Goal: Task Accomplishment & Management: Understand process/instructions

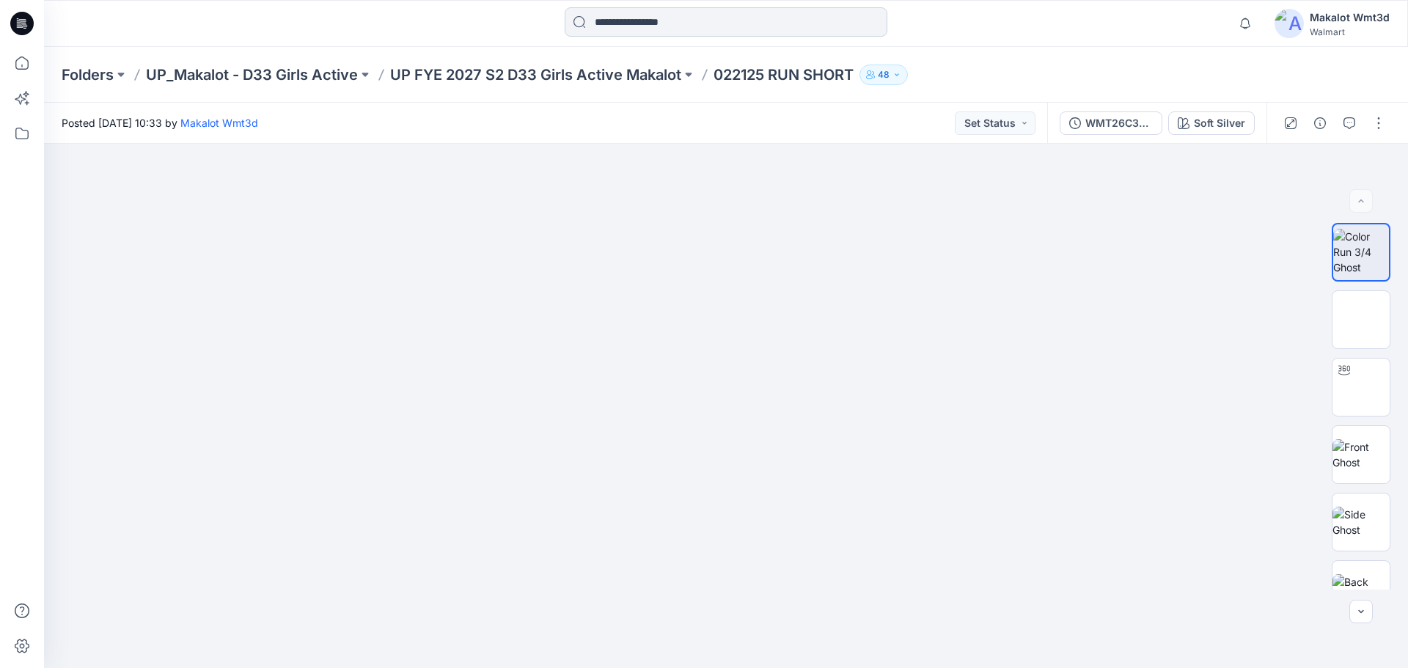
click at [681, 26] on input at bounding box center [726, 21] width 323 height 29
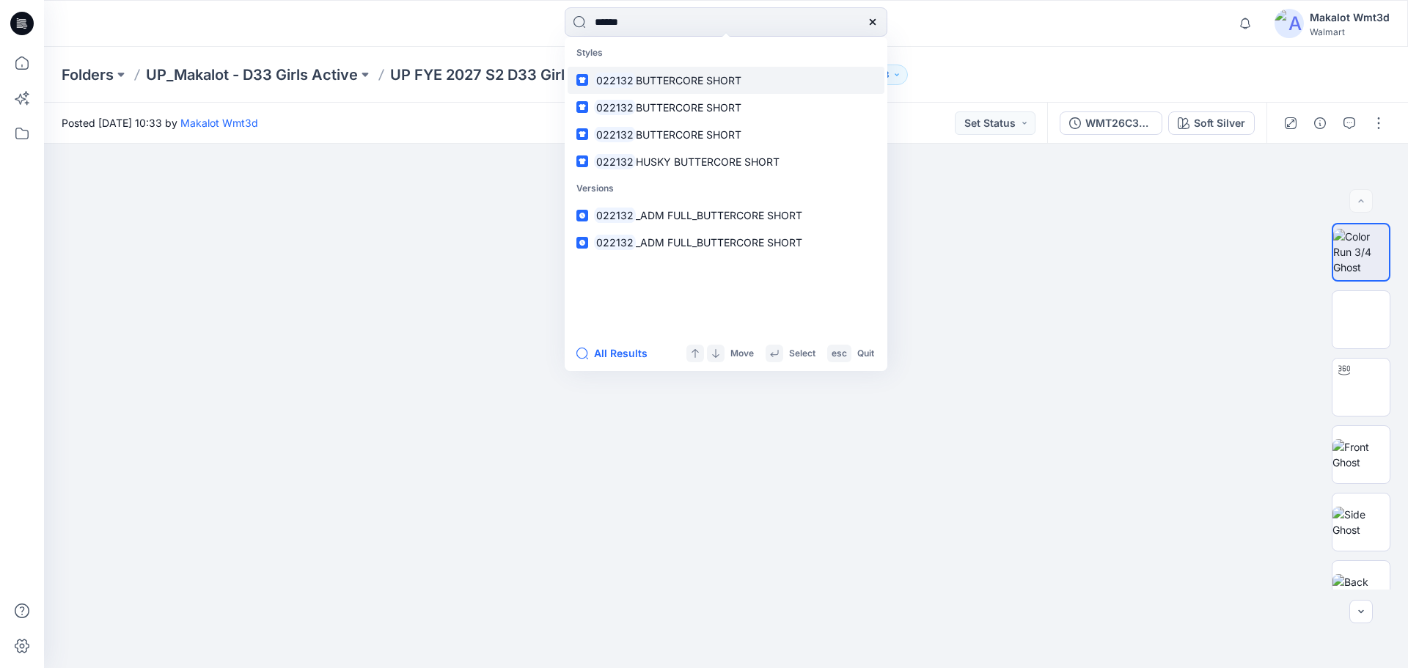
type input "******"
click at [708, 81] on span "BUTTERCORE SHORT" at bounding box center [689, 80] width 106 height 12
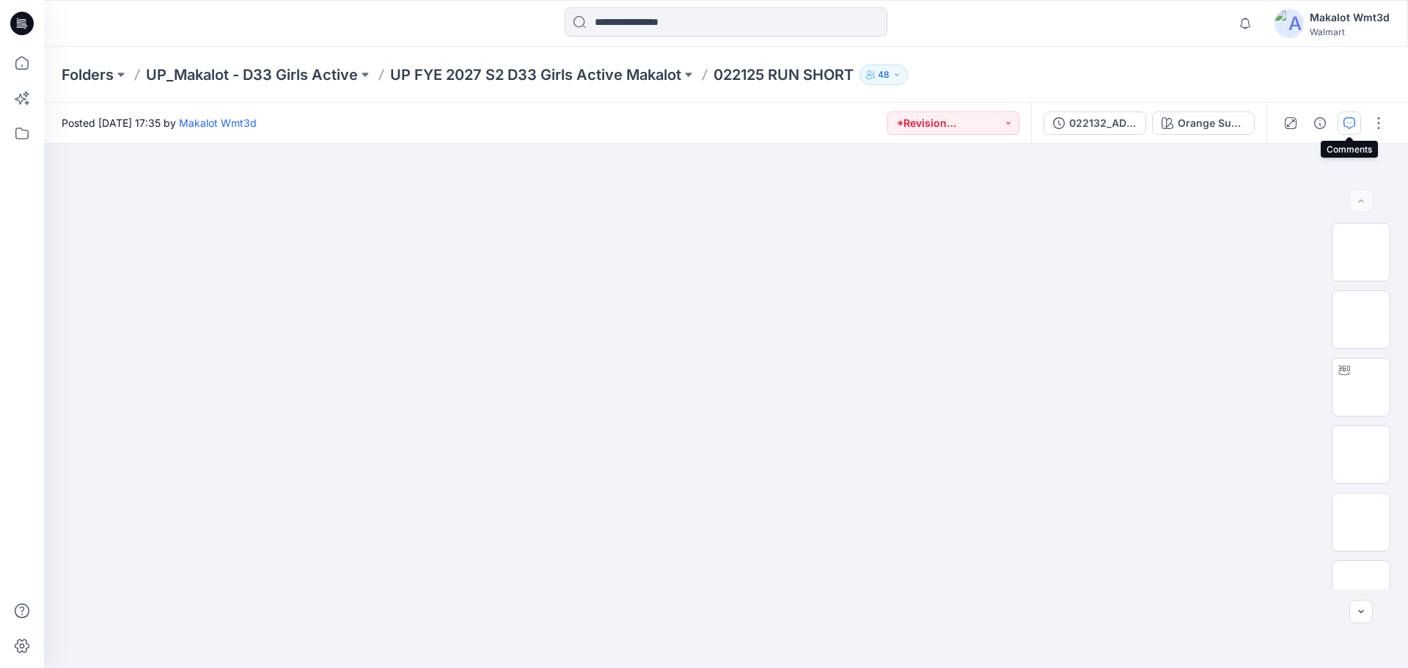
click at [1346, 120] on icon "button" at bounding box center [1350, 123] width 12 height 12
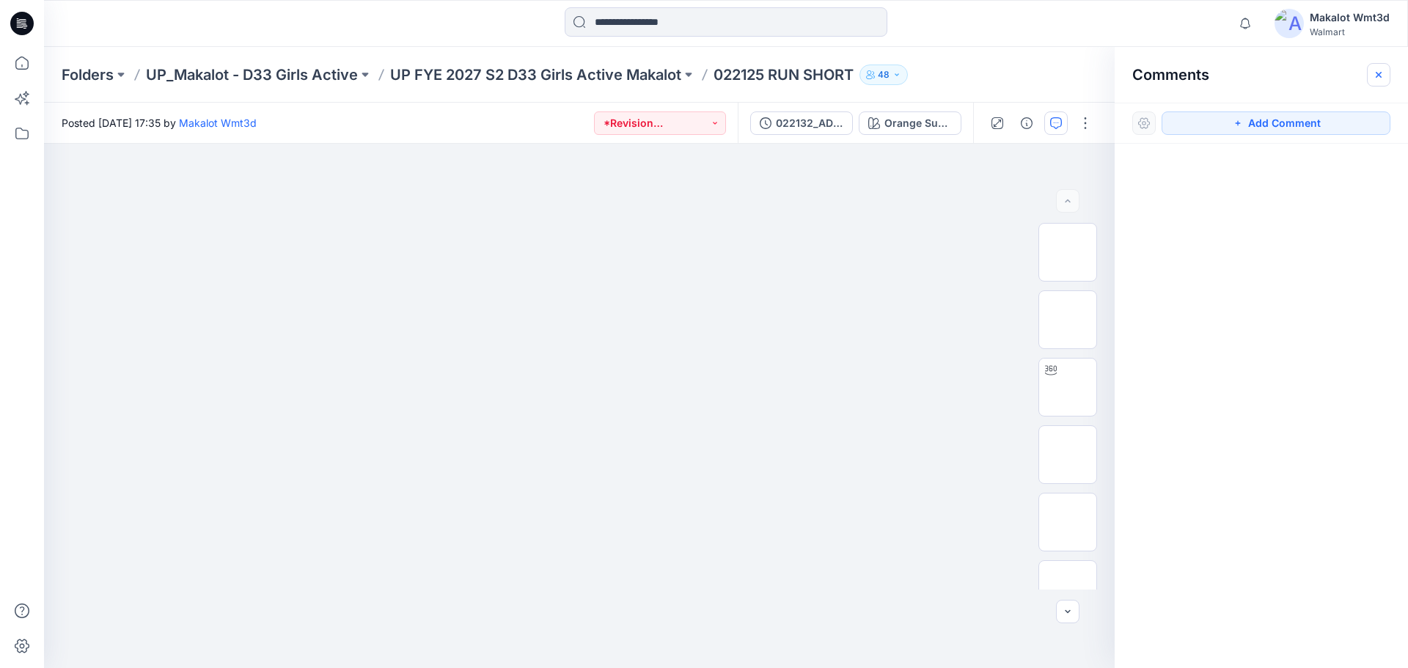
click at [1377, 73] on icon "button" at bounding box center [1379, 74] width 6 height 6
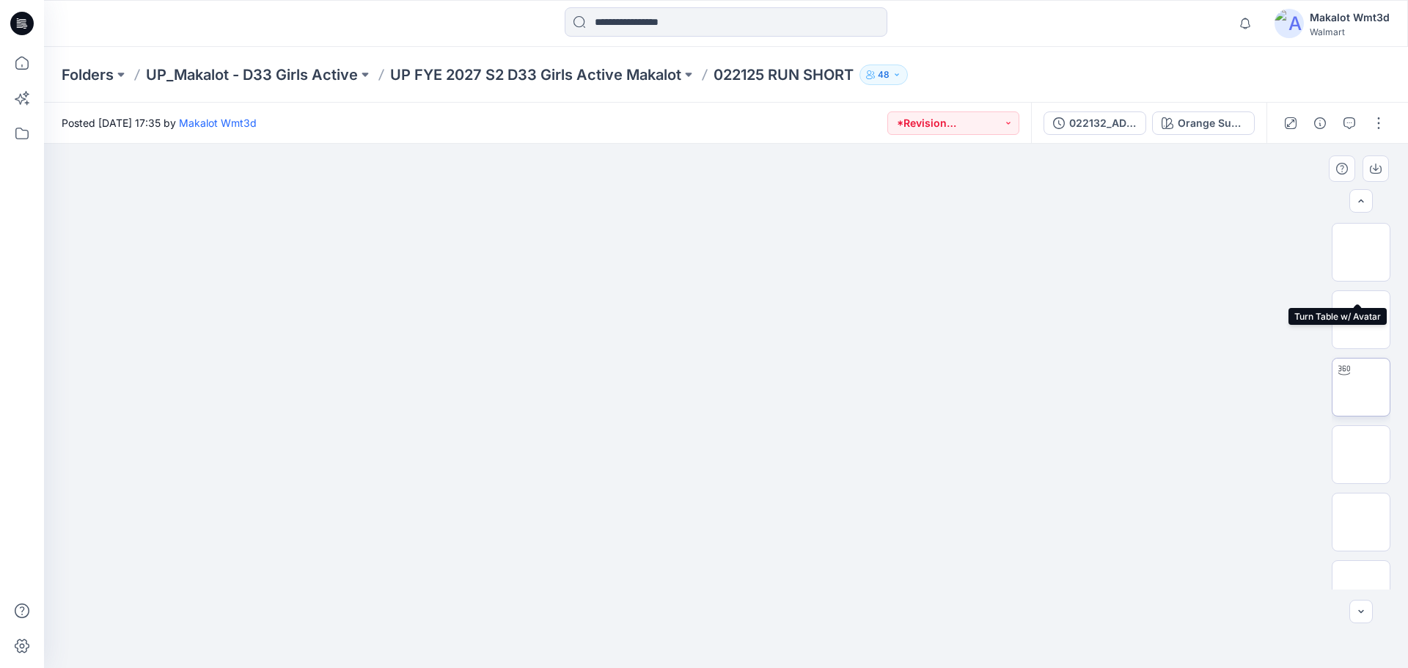
scroll to position [164, 0]
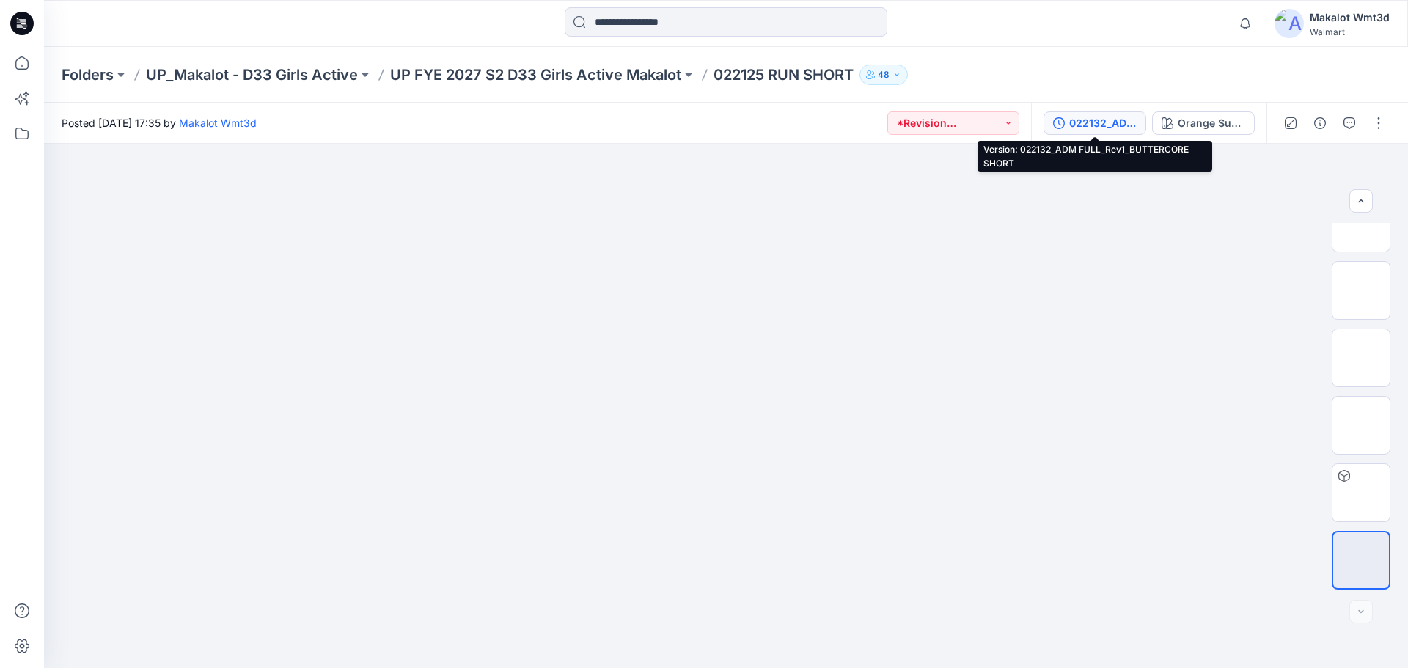
click at [1091, 122] on div "022132_ADM FULL_Rev1_BUTTERCORE SHORT" at bounding box center [1102, 123] width 67 height 16
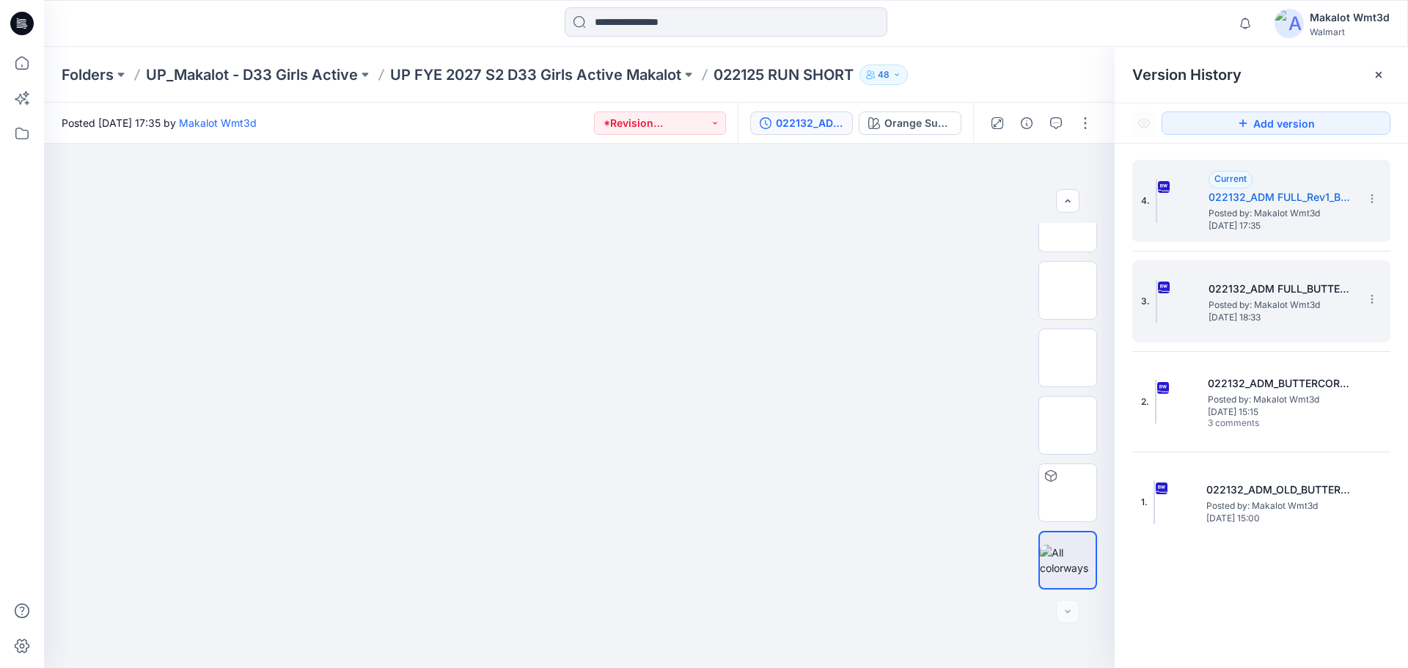
click at [1262, 274] on div "3. 022132_ADM FULL_BUTTERCORE SHORT Posted by: Makalot Wmt3d [DATE] 18:33" at bounding box center [1251, 301] width 220 height 70
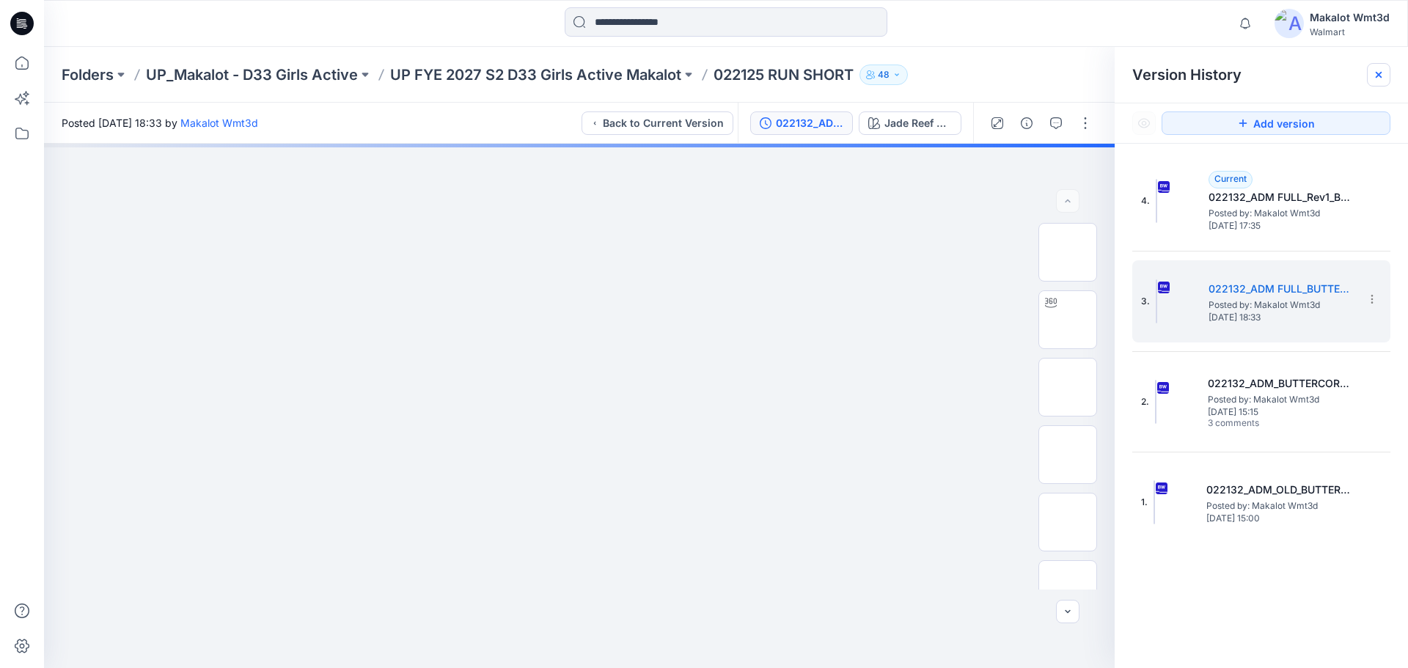
click at [1380, 72] on icon at bounding box center [1379, 75] width 12 height 12
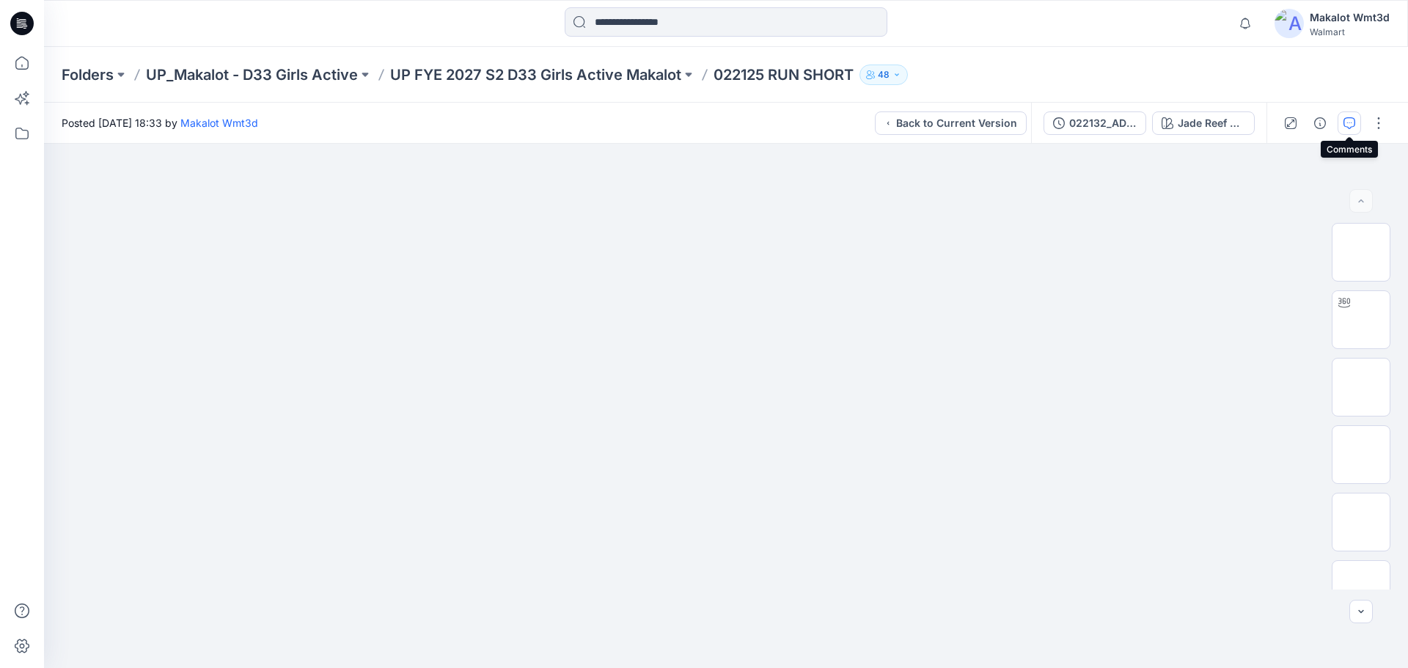
click at [1350, 120] on icon "button" at bounding box center [1350, 123] width 12 height 12
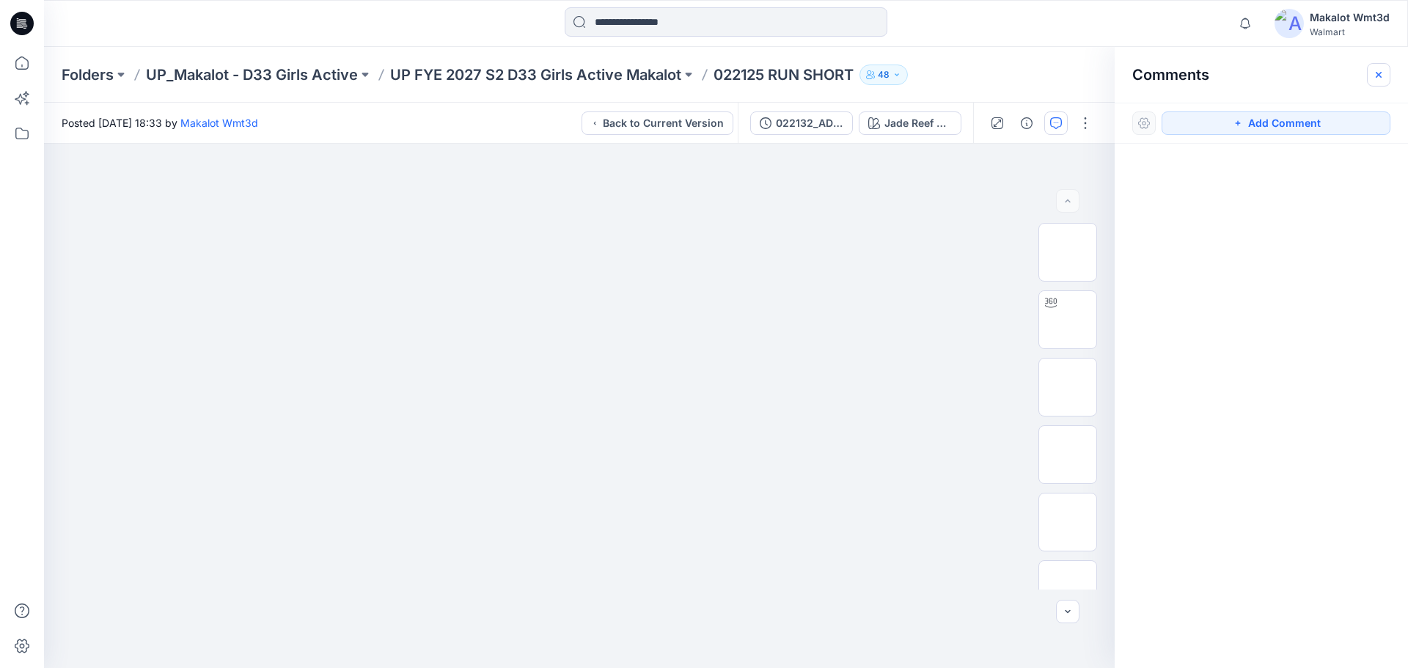
click at [1379, 67] on button "button" at bounding box center [1378, 74] width 23 height 23
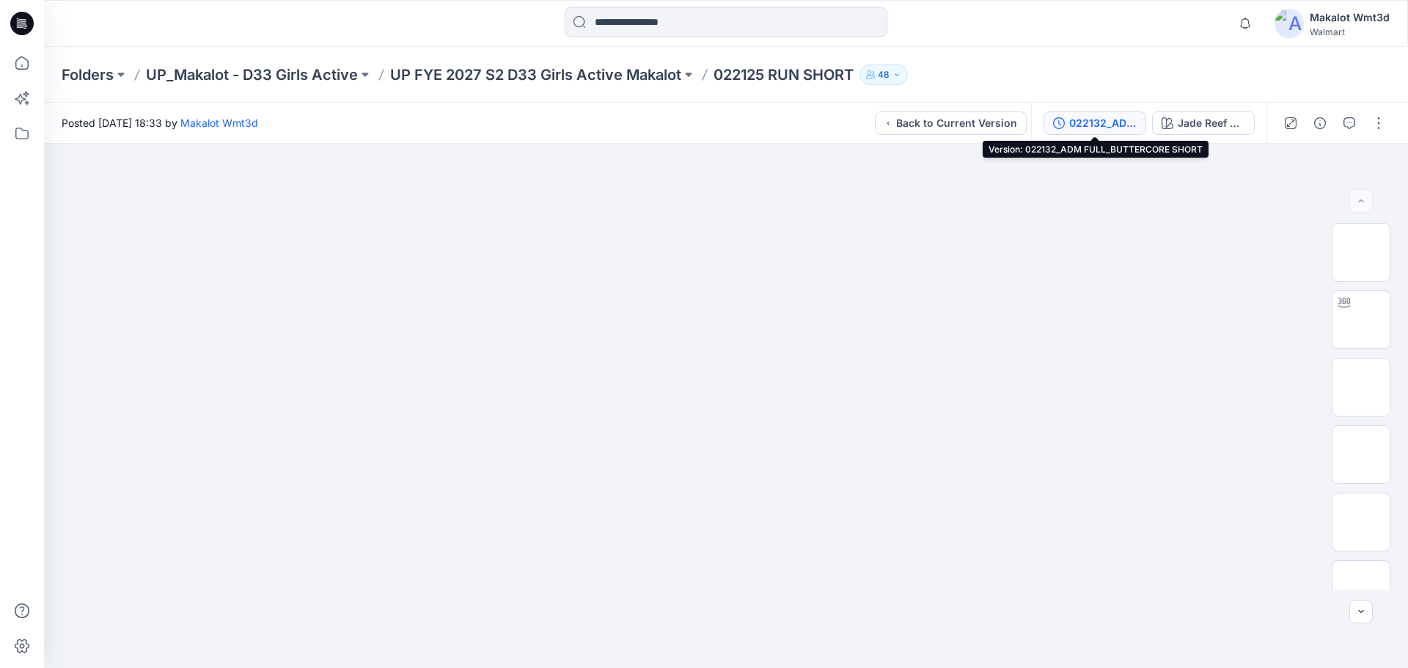
click at [1105, 118] on div "022132_ADM FULL_BUTTERCORE SHORT" at bounding box center [1102, 123] width 67 height 16
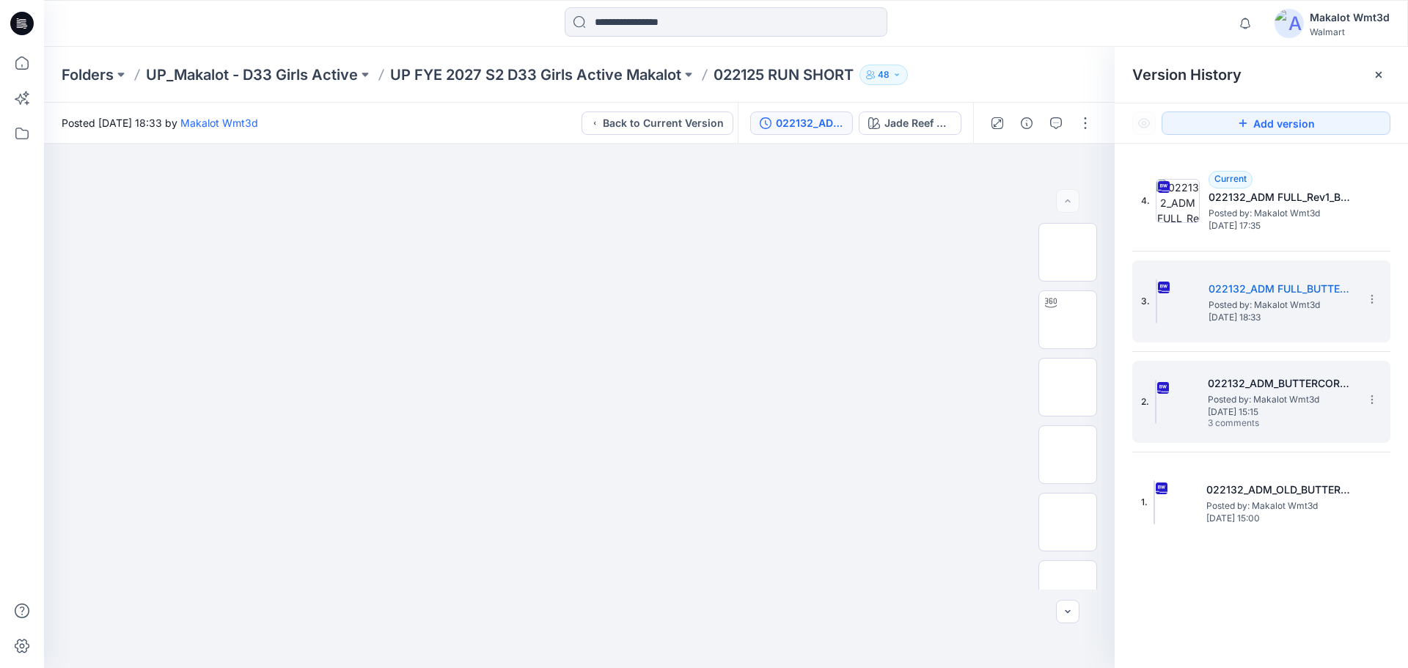
click at [1256, 399] on span "Posted by: Makalot Wmt3d" at bounding box center [1281, 399] width 147 height 15
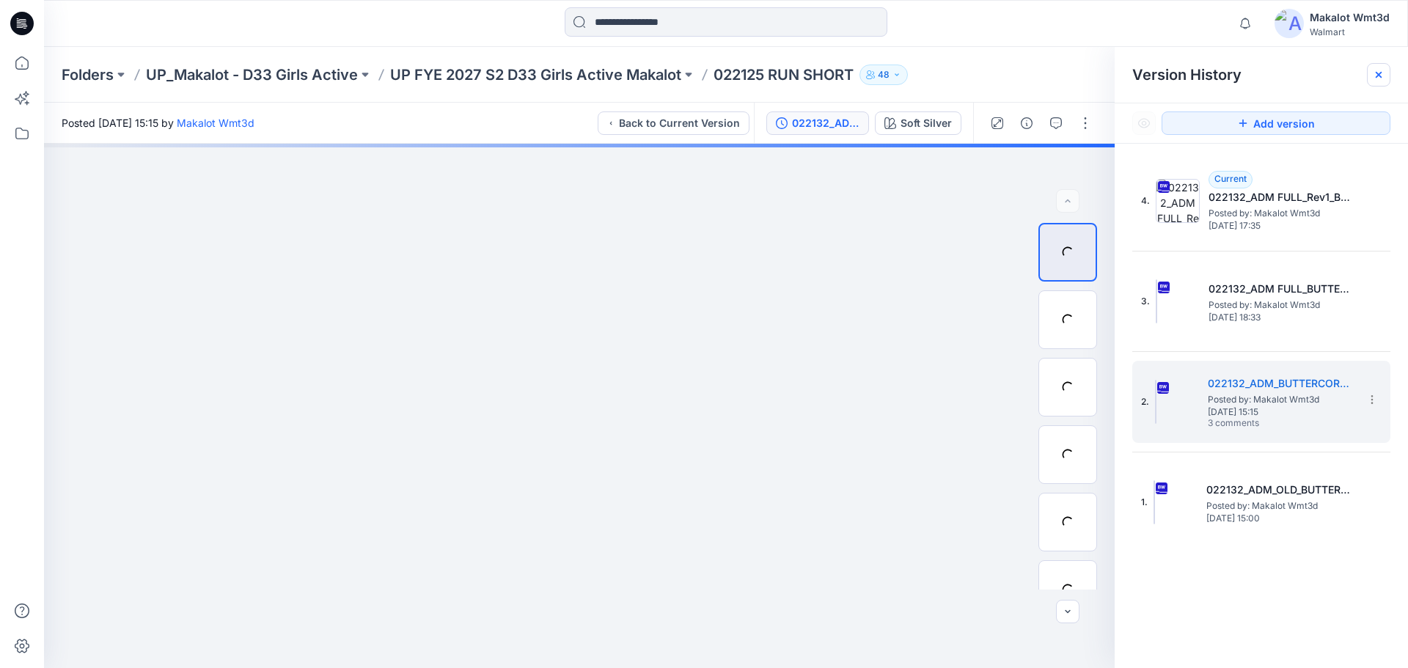
click at [1385, 69] on div at bounding box center [1378, 74] width 23 height 23
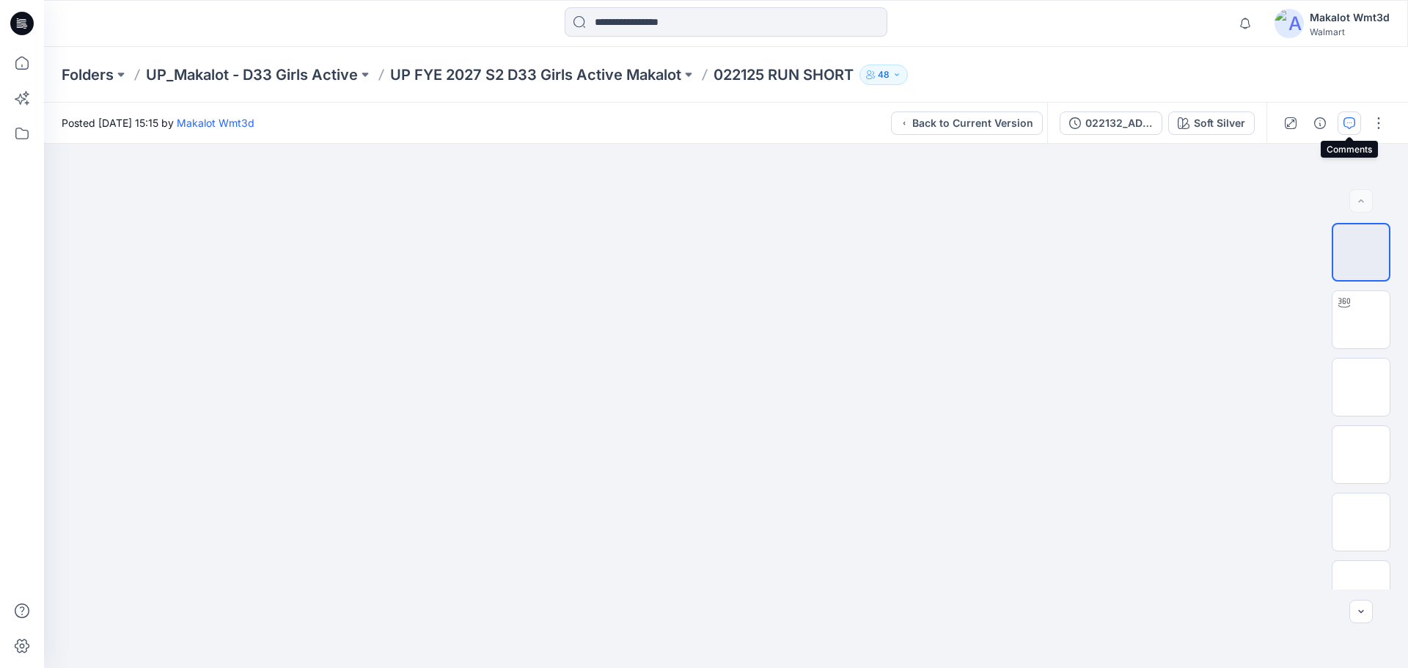
click at [1346, 119] on icon "button" at bounding box center [1350, 123] width 12 height 12
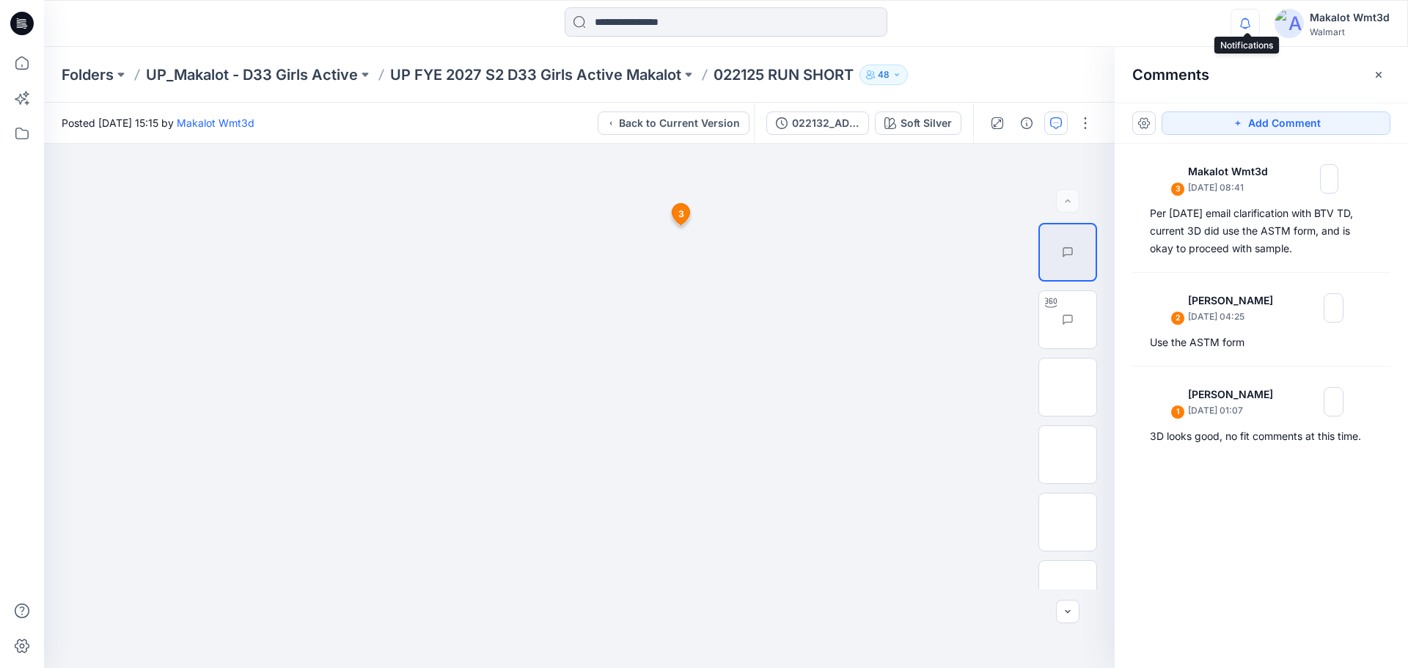
click at [1252, 23] on icon "button" at bounding box center [1245, 23] width 28 height 29
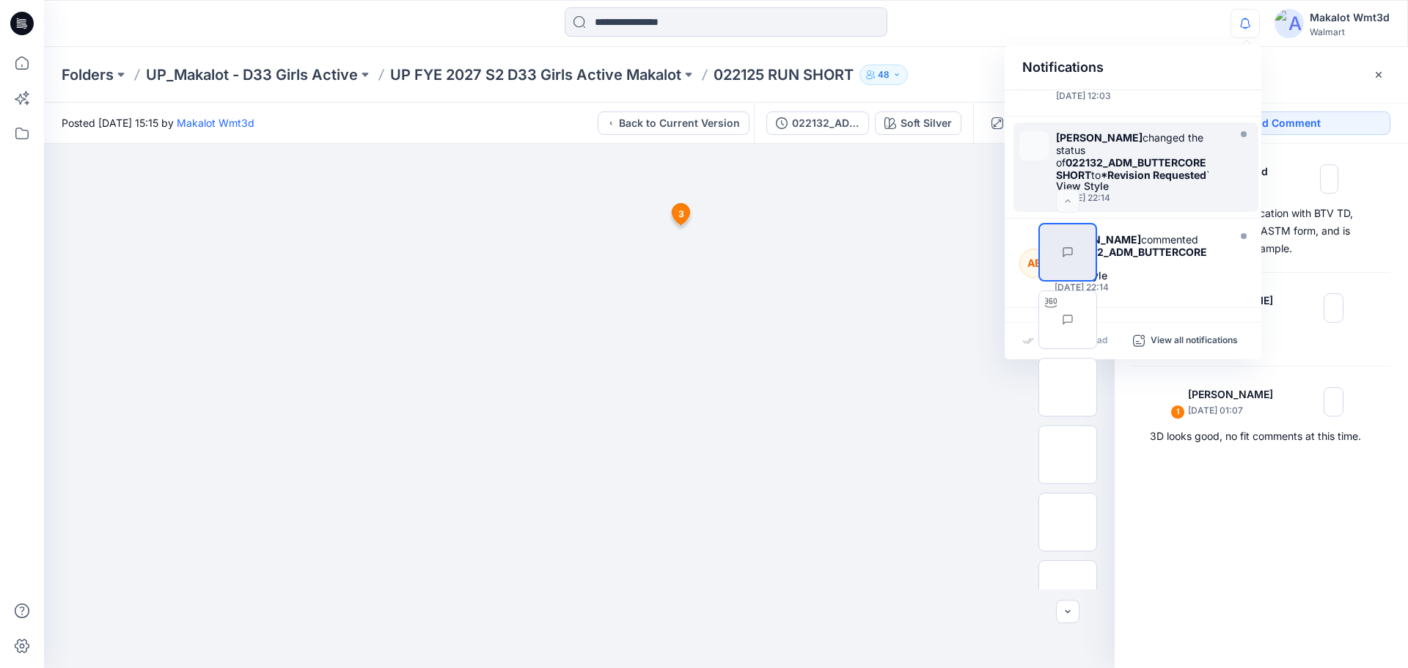
scroll to position [367, 0]
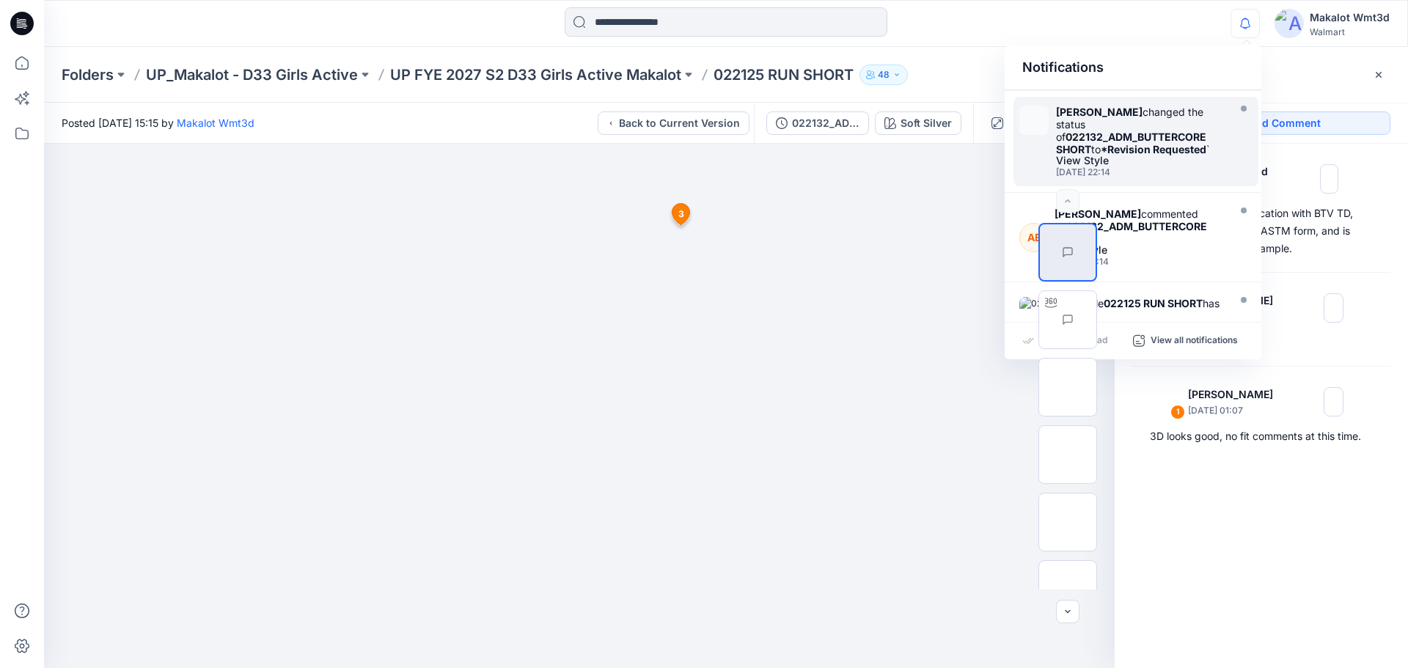
click at [1152, 155] on strong "*Revision Requested" at bounding box center [1154, 149] width 106 height 12
